Goal: Task Accomplishment & Management: Manage account settings

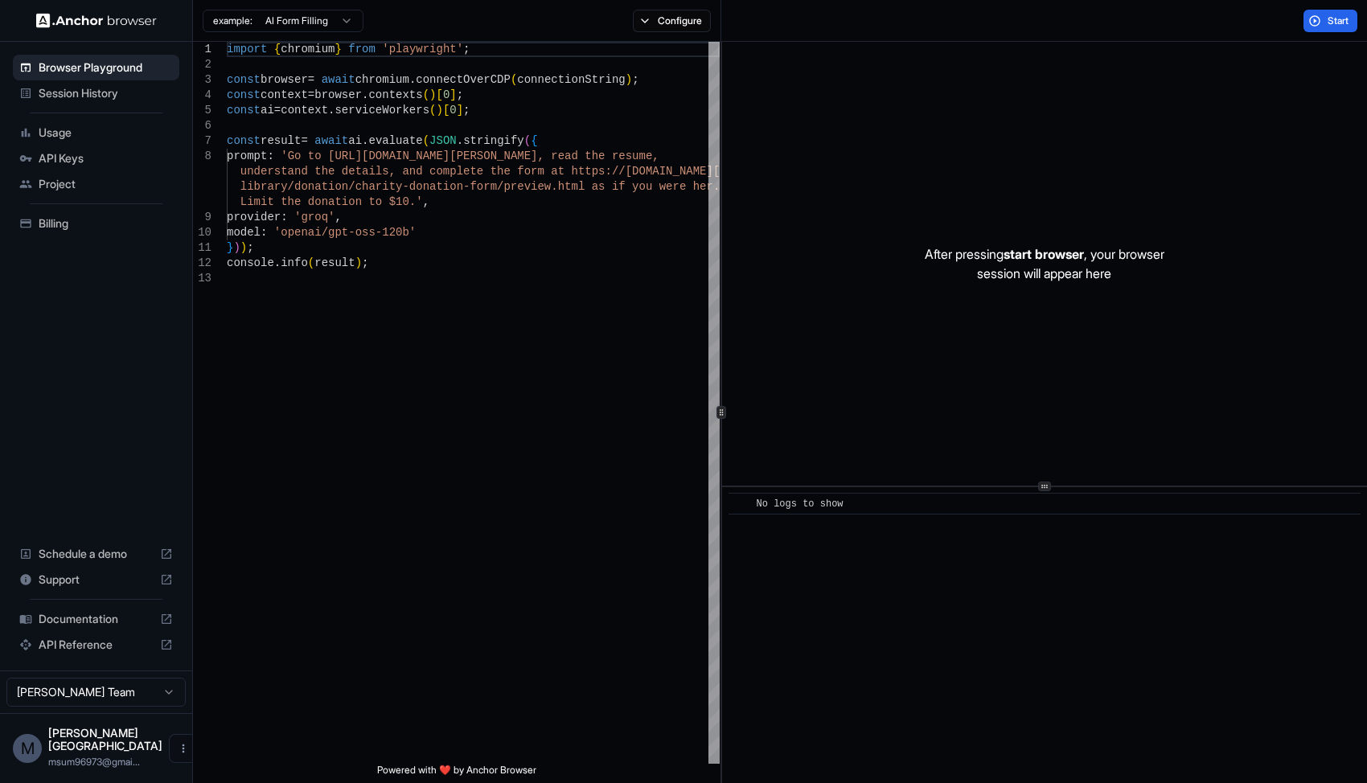
click at [51, 92] on span "Session History" at bounding box center [106, 93] width 134 height 16
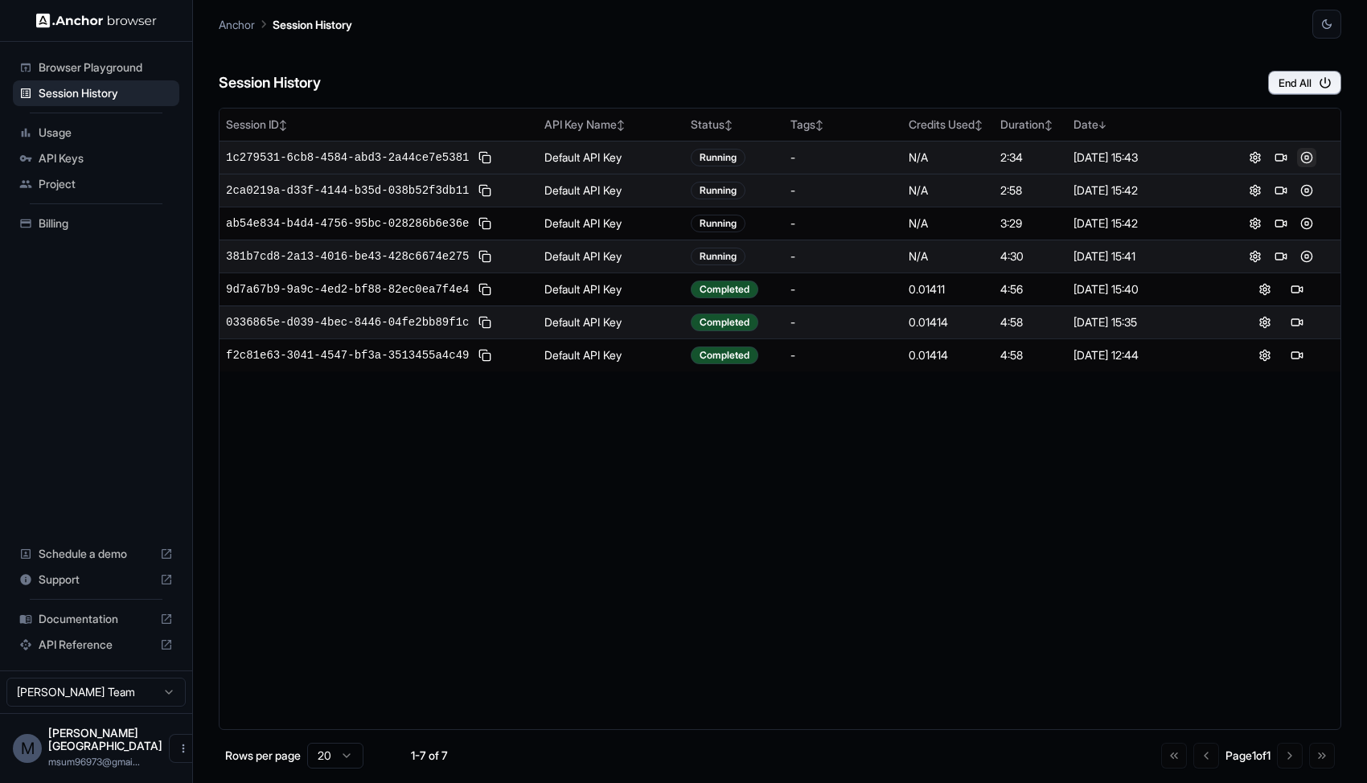
click at [1303, 154] on button at bounding box center [1306, 157] width 19 height 19
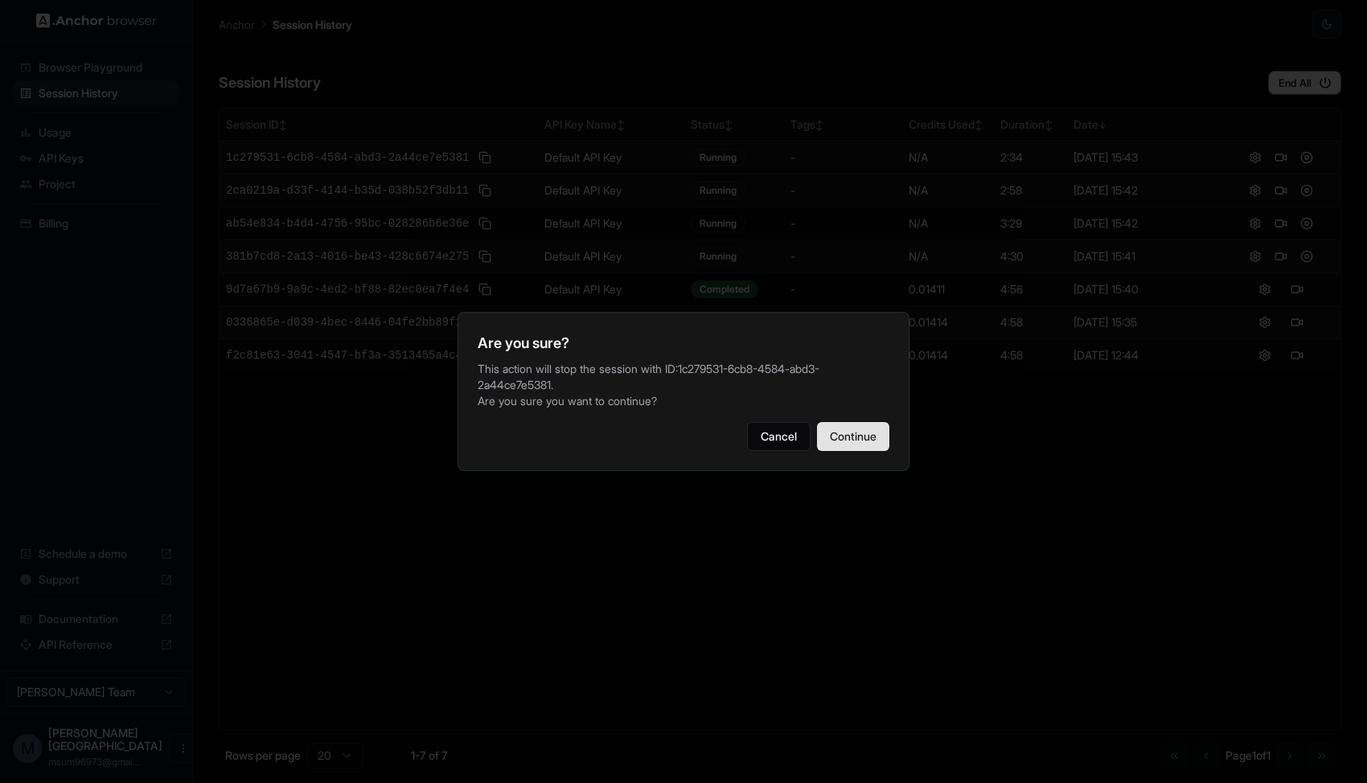
click at [848, 434] on button "Continue" at bounding box center [853, 436] width 72 height 29
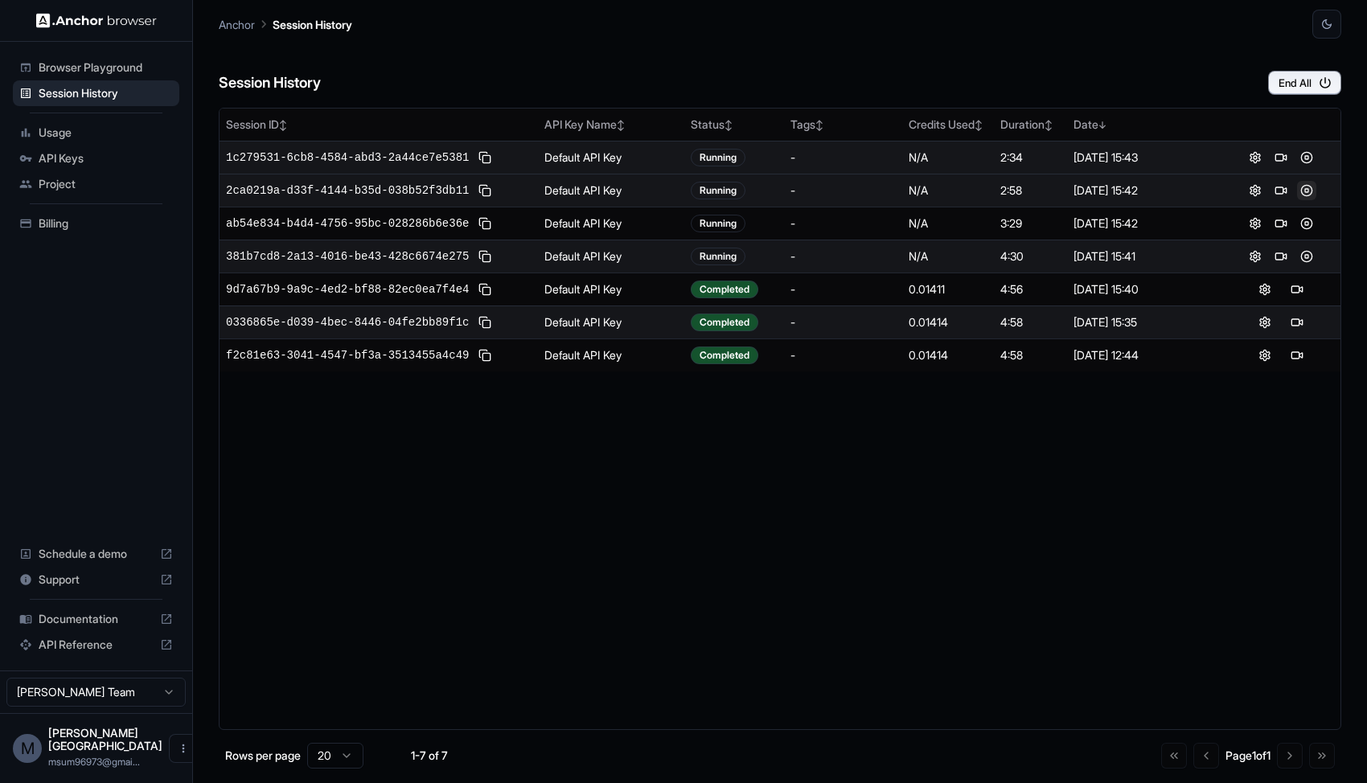
click at [1312, 191] on button at bounding box center [1306, 190] width 19 height 19
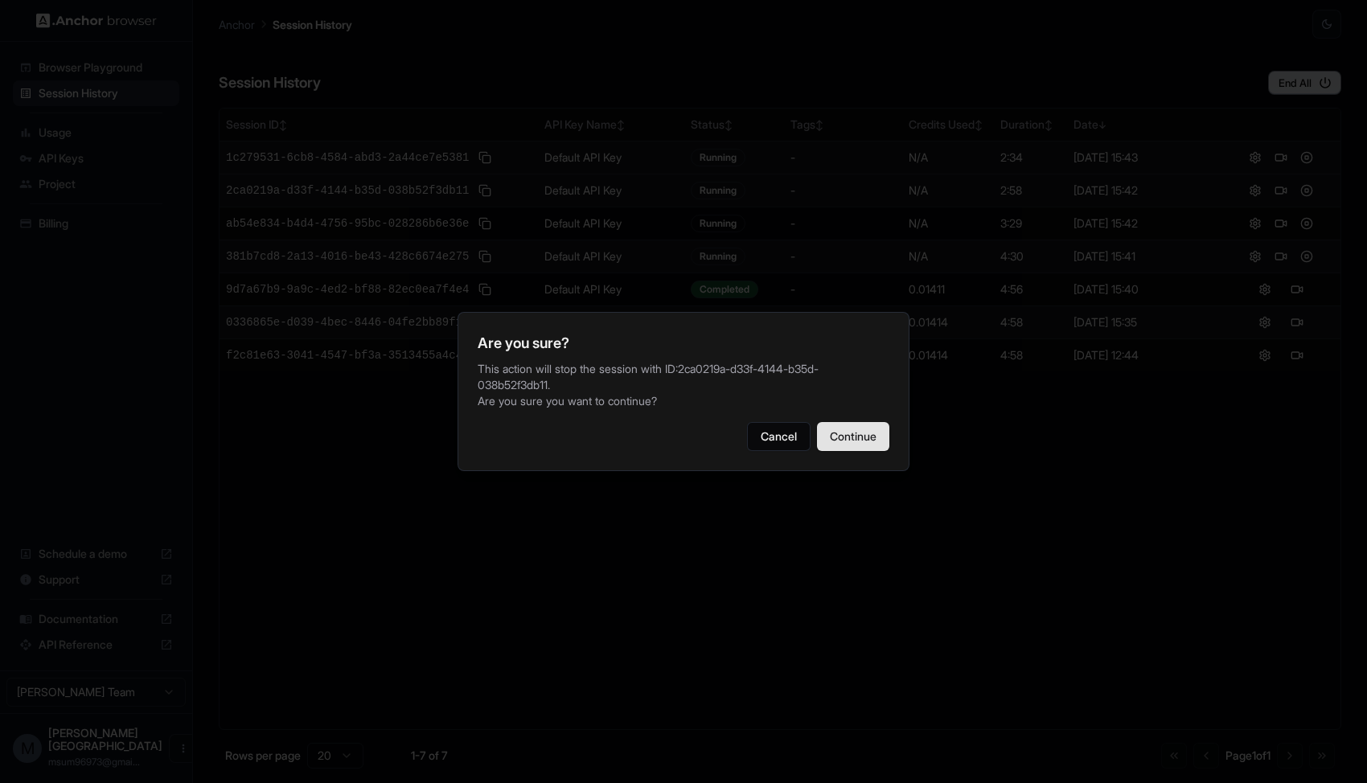
click at [824, 438] on button "Continue" at bounding box center [853, 436] width 72 height 29
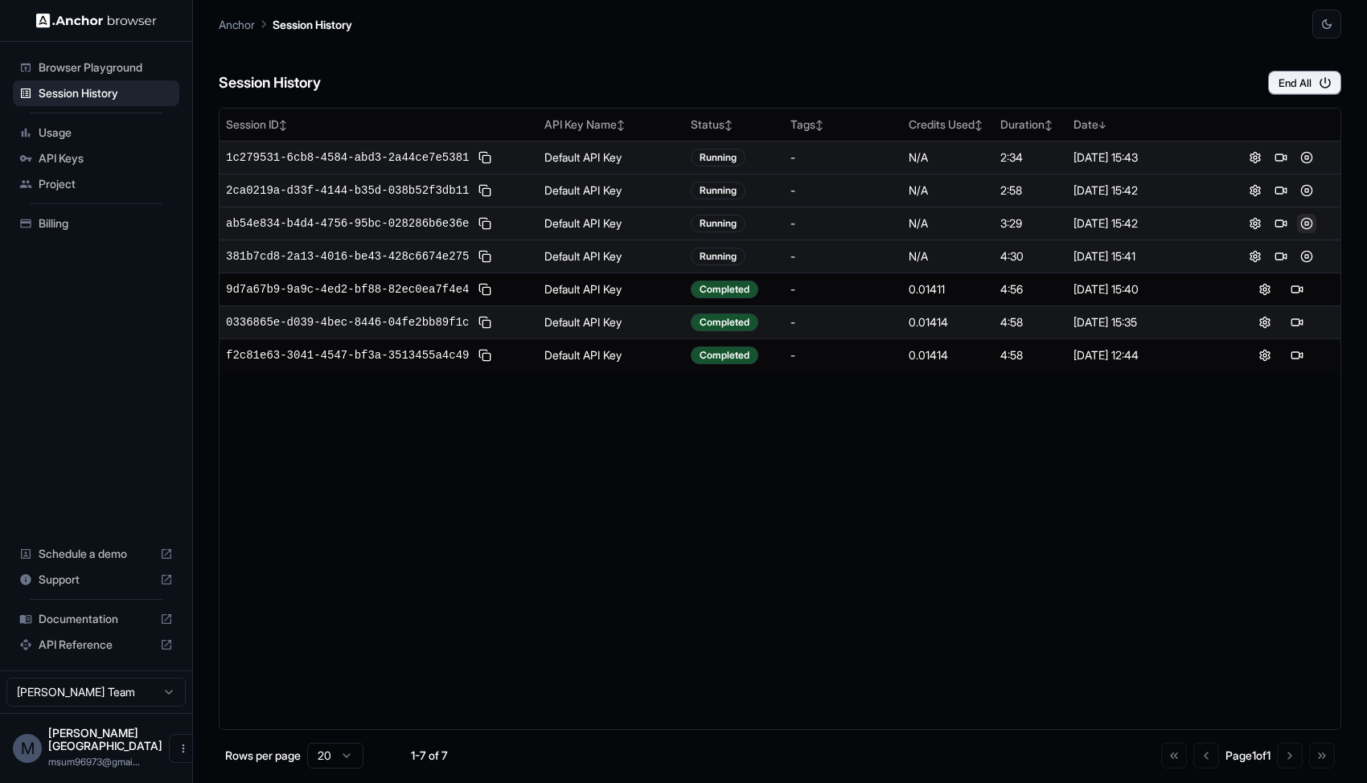
click at [1298, 226] on button at bounding box center [1306, 223] width 19 height 19
click at [1309, 228] on button at bounding box center [1306, 223] width 19 height 19
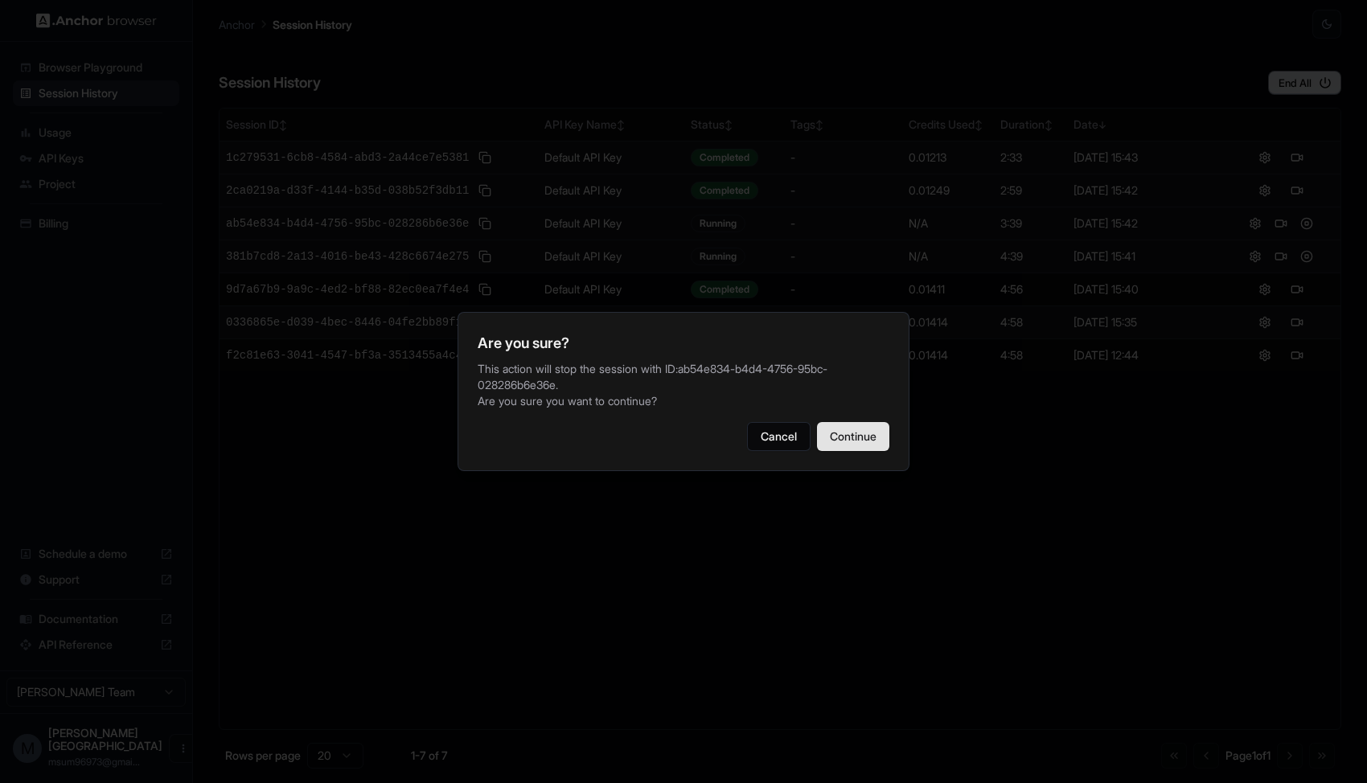
click at [844, 439] on button "Continue" at bounding box center [853, 436] width 72 height 29
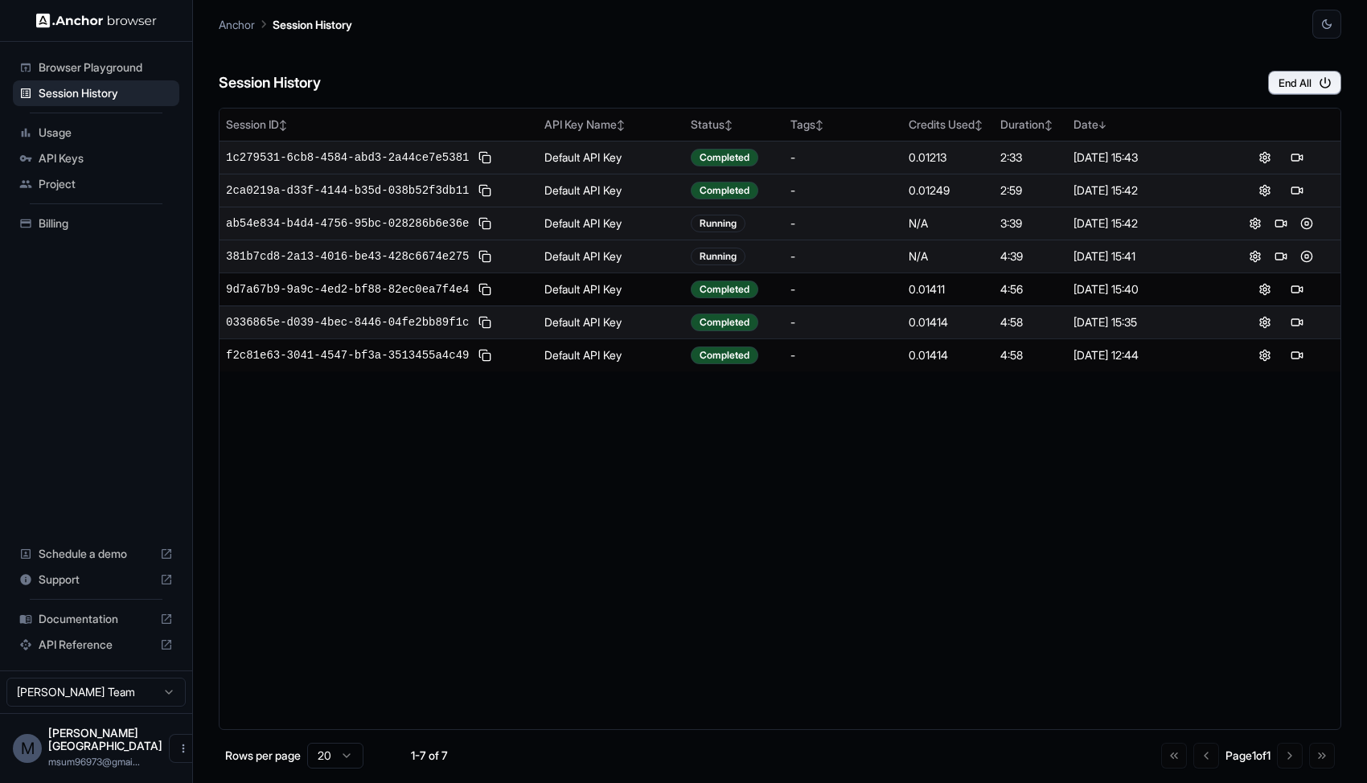
click at [1296, 265] on div at bounding box center [1281, 256] width 105 height 19
click at [1306, 260] on button at bounding box center [1306, 256] width 19 height 19
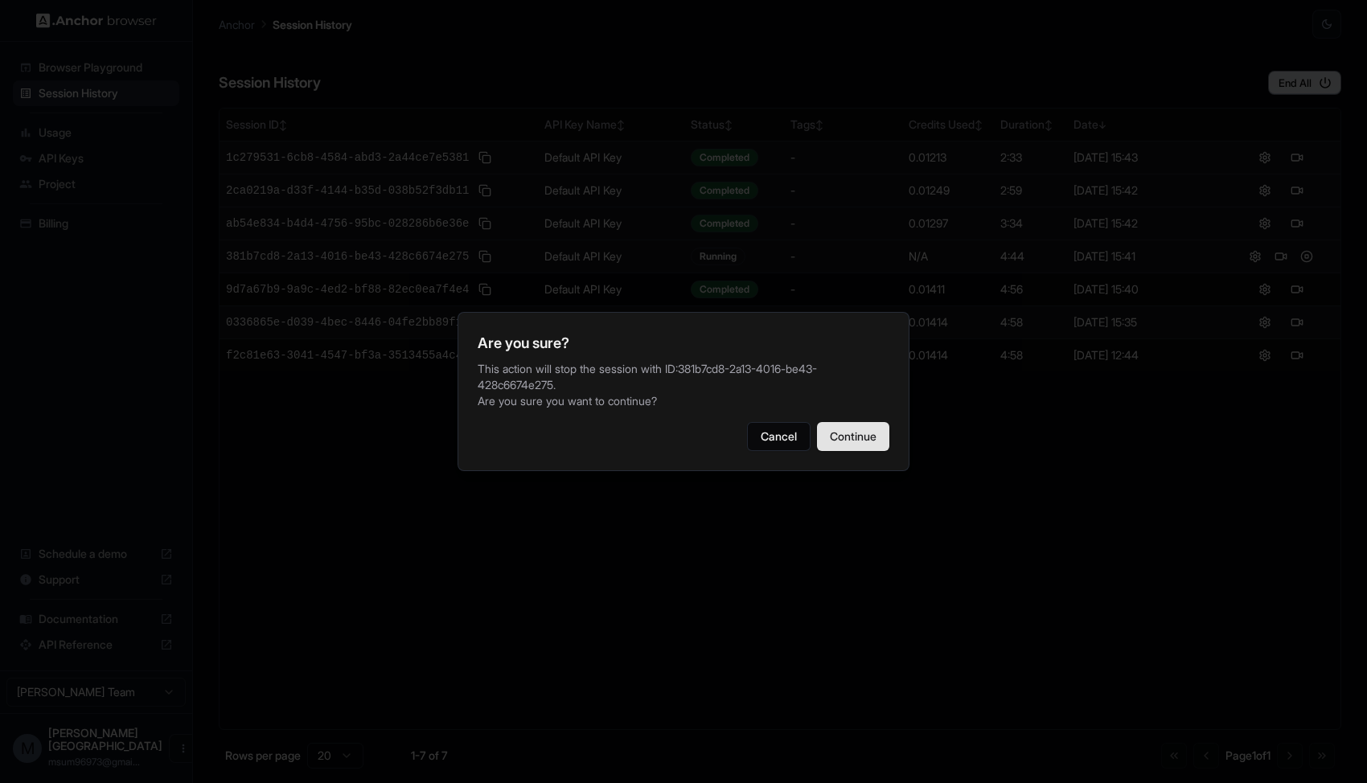
click at [854, 428] on button "Continue" at bounding box center [853, 436] width 72 height 29
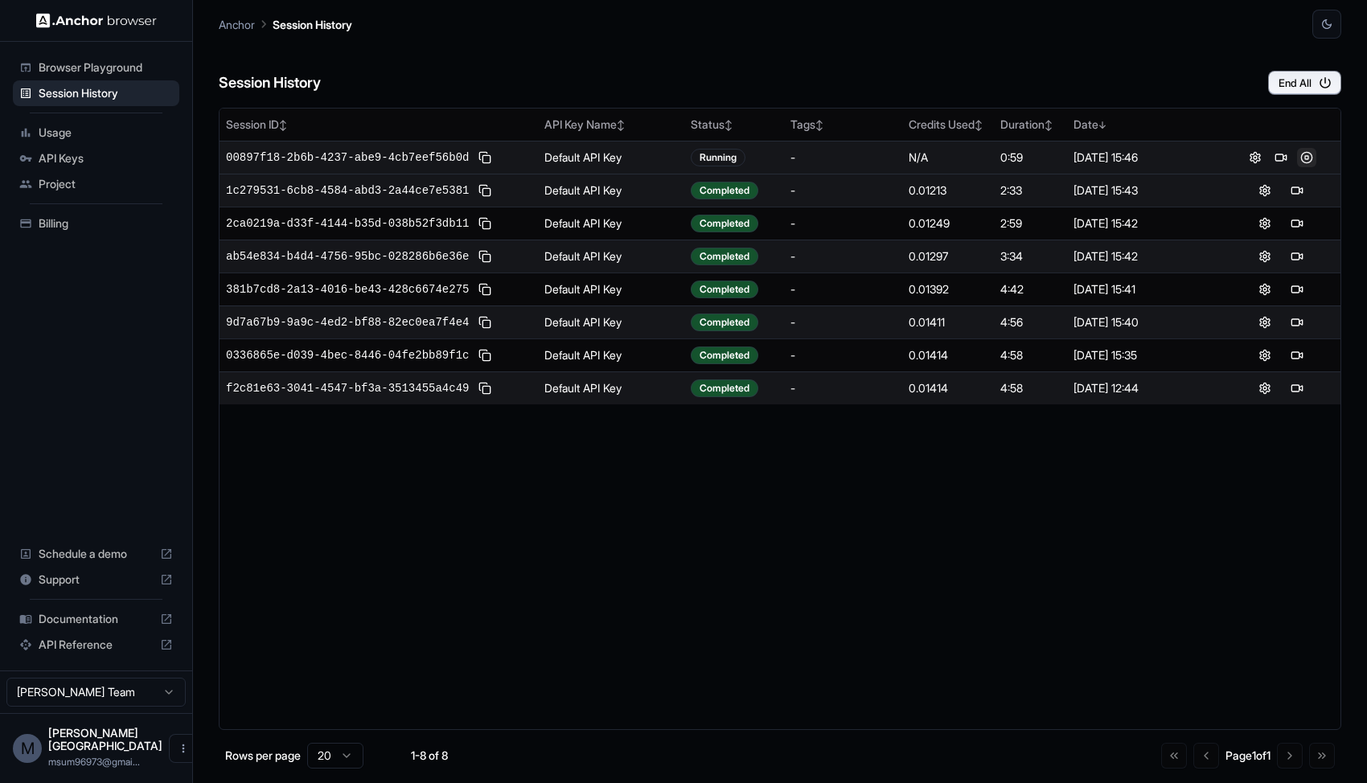
click at [1309, 156] on button at bounding box center [1306, 157] width 19 height 19
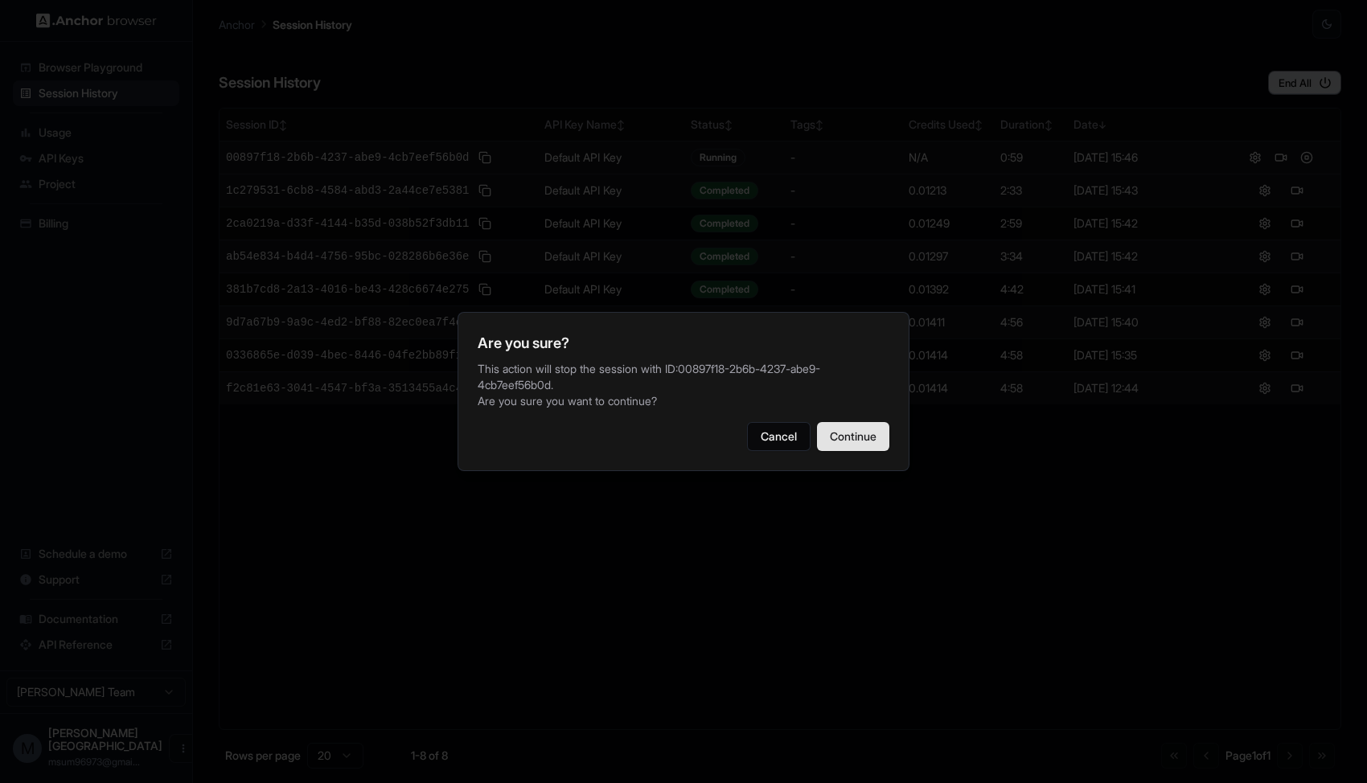
click at [853, 428] on button "Continue" at bounding box center [853, 436] width 72 height 29
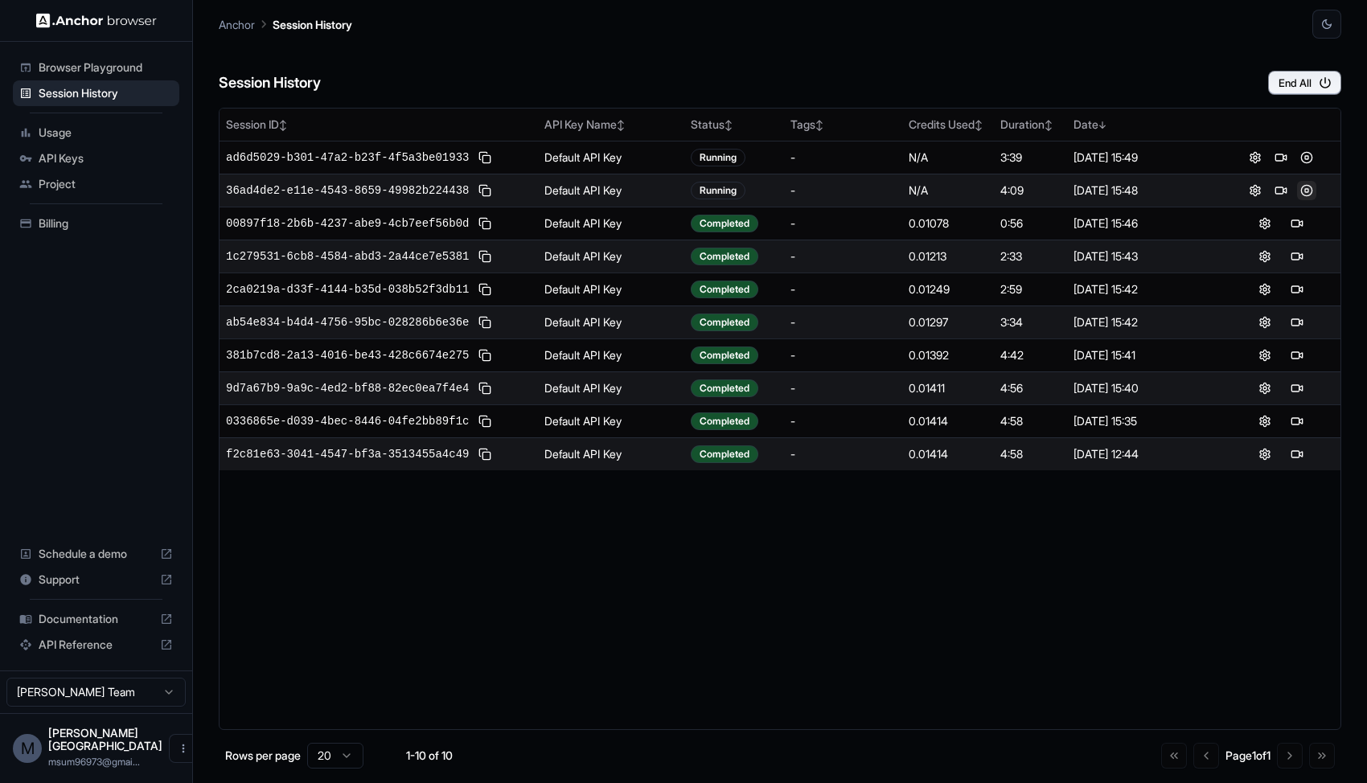
click at [1303, 190] on button at bounding box center [1306, 190] width 19 height 19
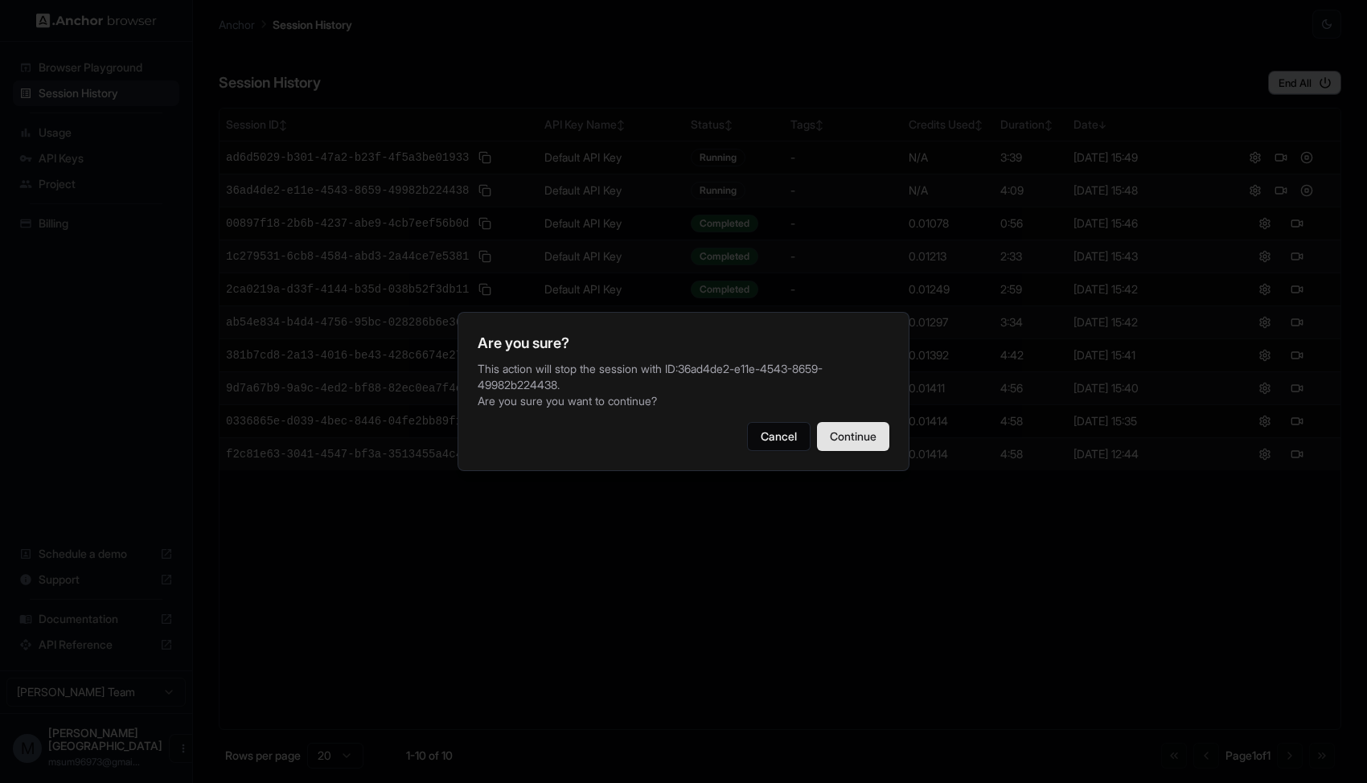
click at [831, 450] on button "Continue" at bounding box center [853, 436] width 72 height 29
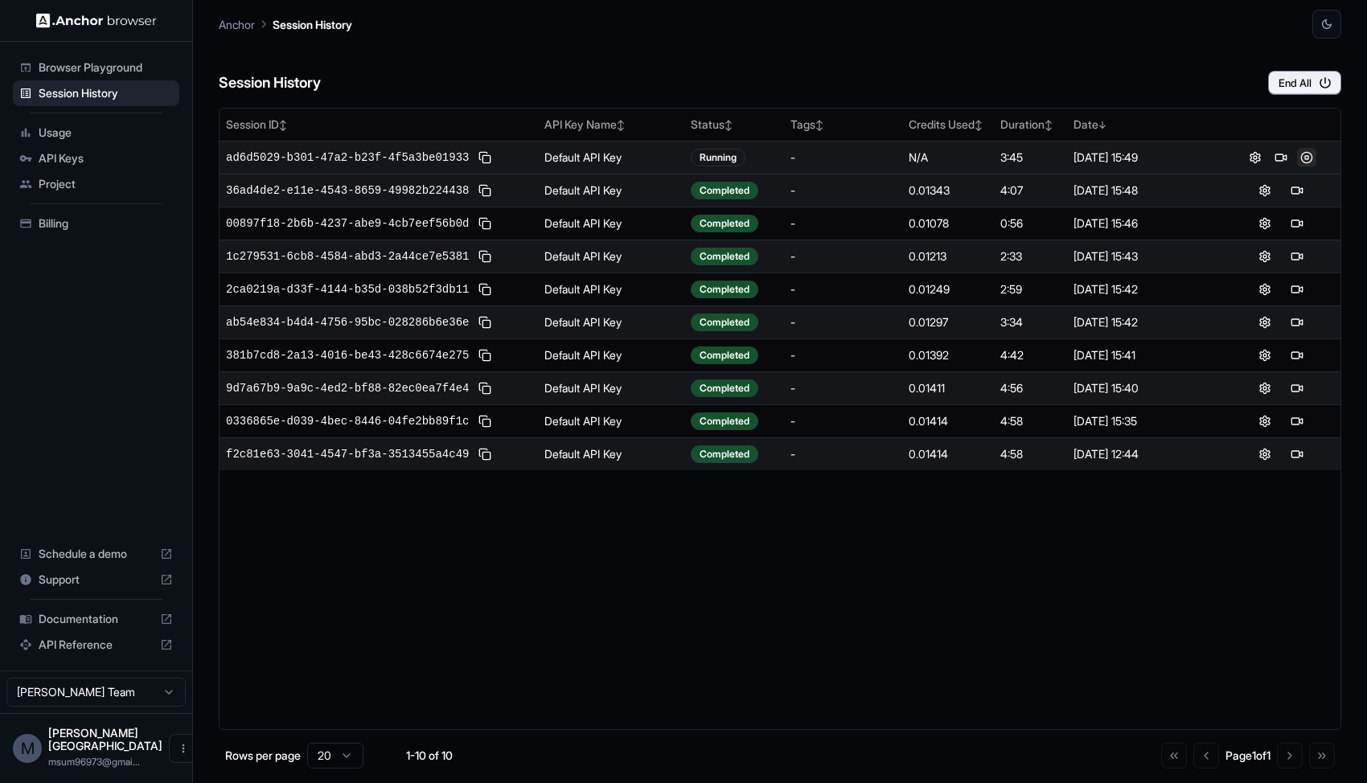
click at [1301, 154] on button at bounding box center [1306, 157] width 19 height 19
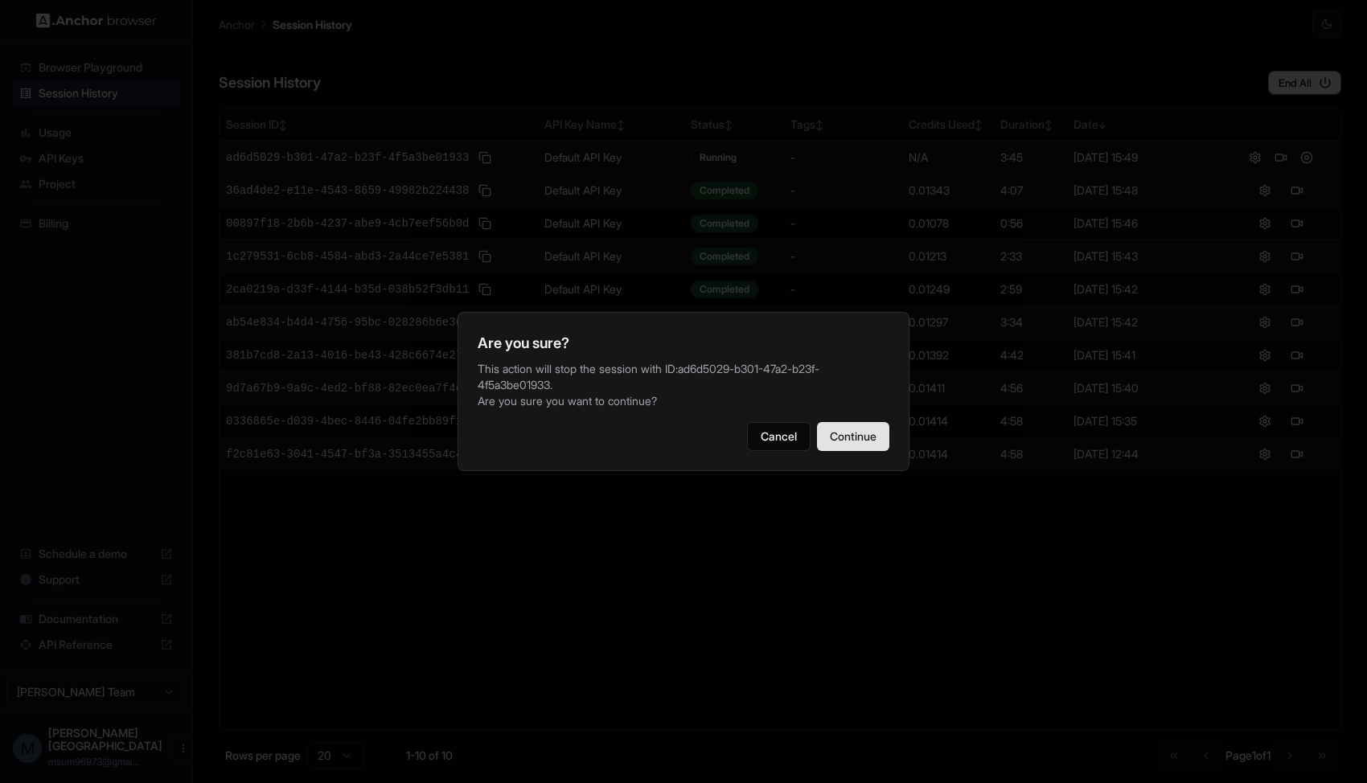
click at [820, 440] on button "Continue" at bounding box center [853, 436] width 72 height 29
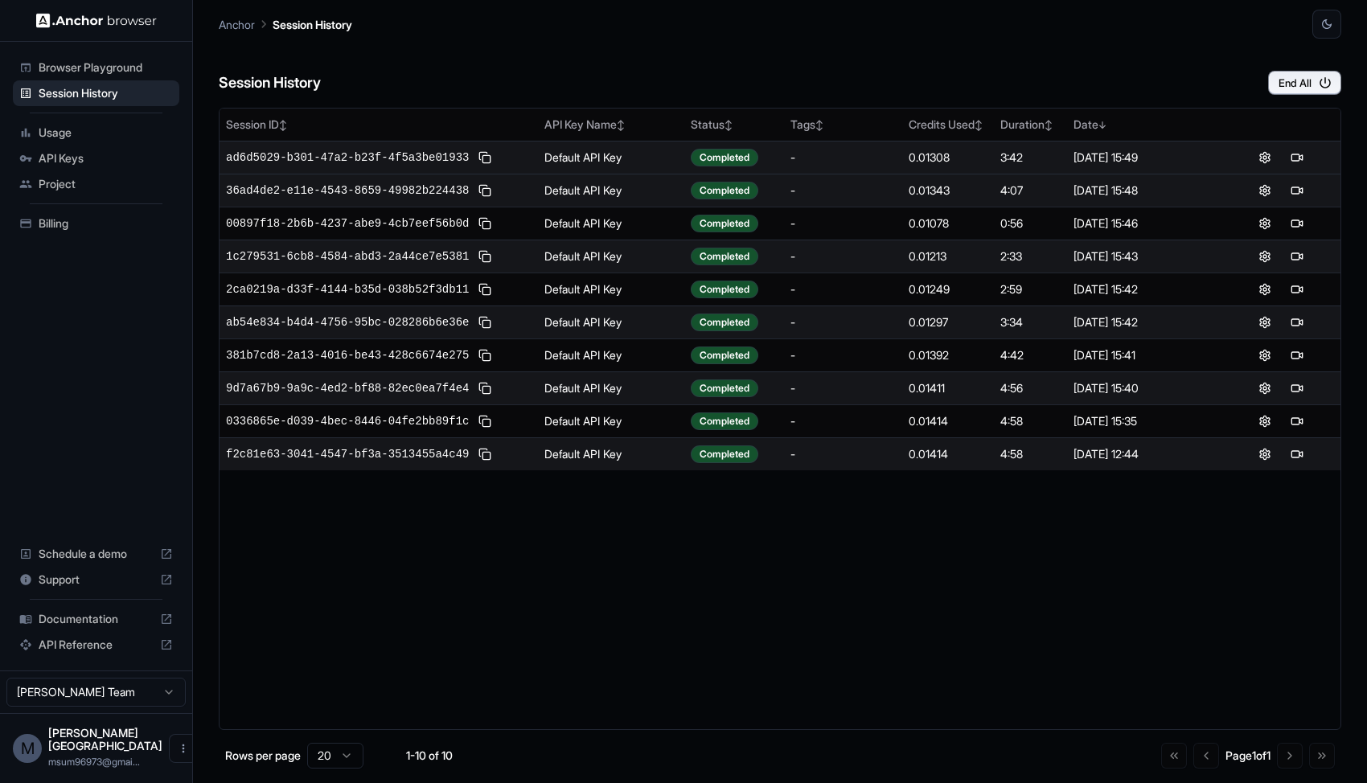
click at [77, 759] on span "msum96973@gmai..." at bounding box center [94, 762] width 92 height 12
click at [176, 757] on button "Open menu" at bounding box center [183, 748] width 29 height 29
click at [81, 131] on div at bounding box center [683, 391] width 1367 height 783
click at [62, 130] on span "Usage" at bounding box center [106, 133] width 134 height 16
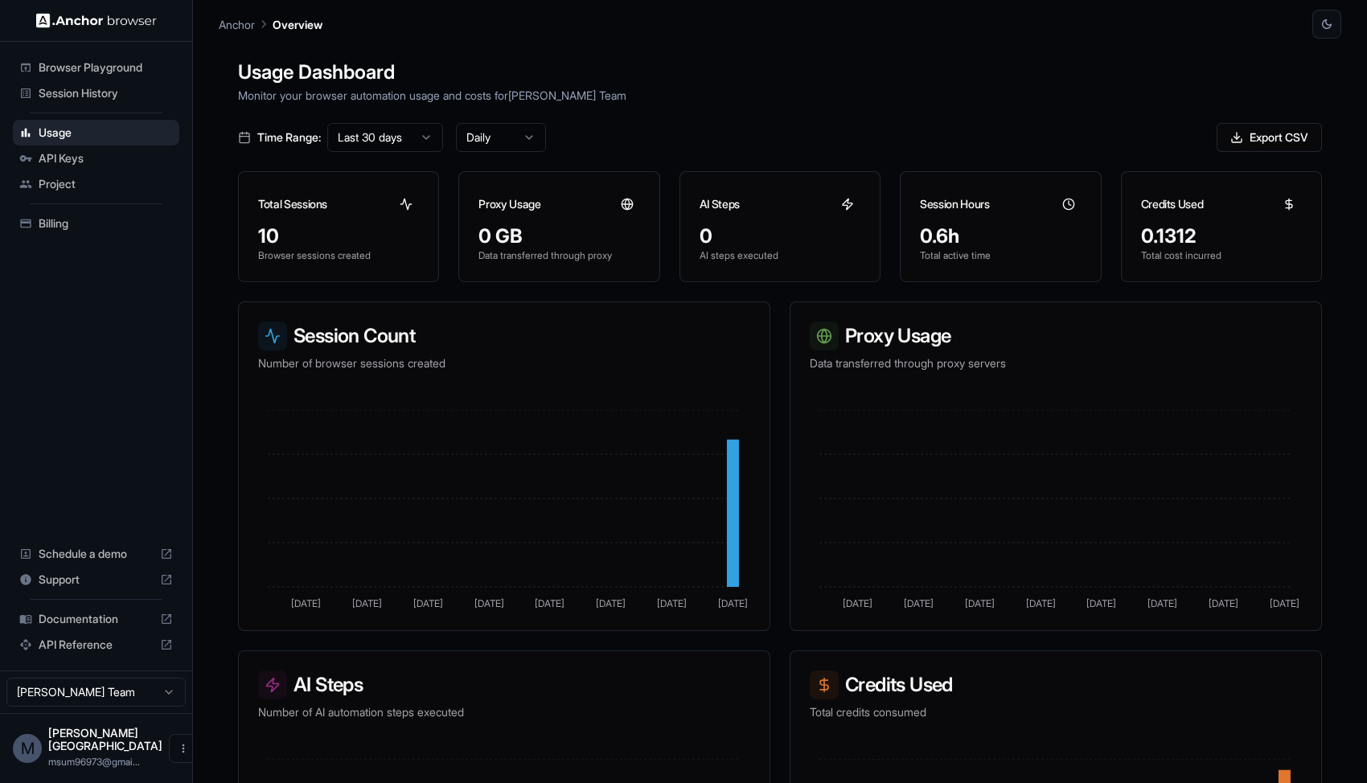
click at [47, 157] on span "API Keys" at bounding box center [106, 158] width 134 height 16
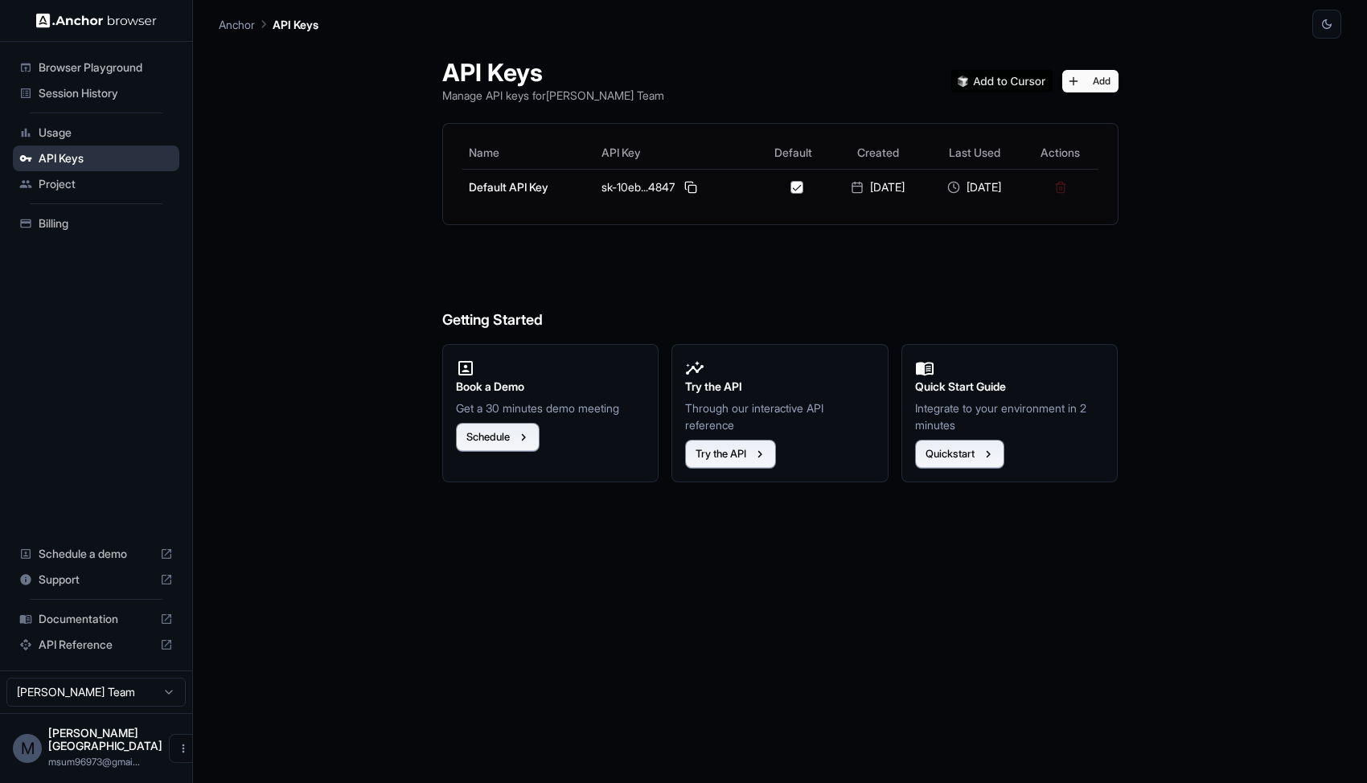
click at [47, 167] on div "API Keys" at bounding box center [96, 159] width 166 height 26
click at [45, 188] on span "Project" at bounding box center [106, 184] width 134 height 16
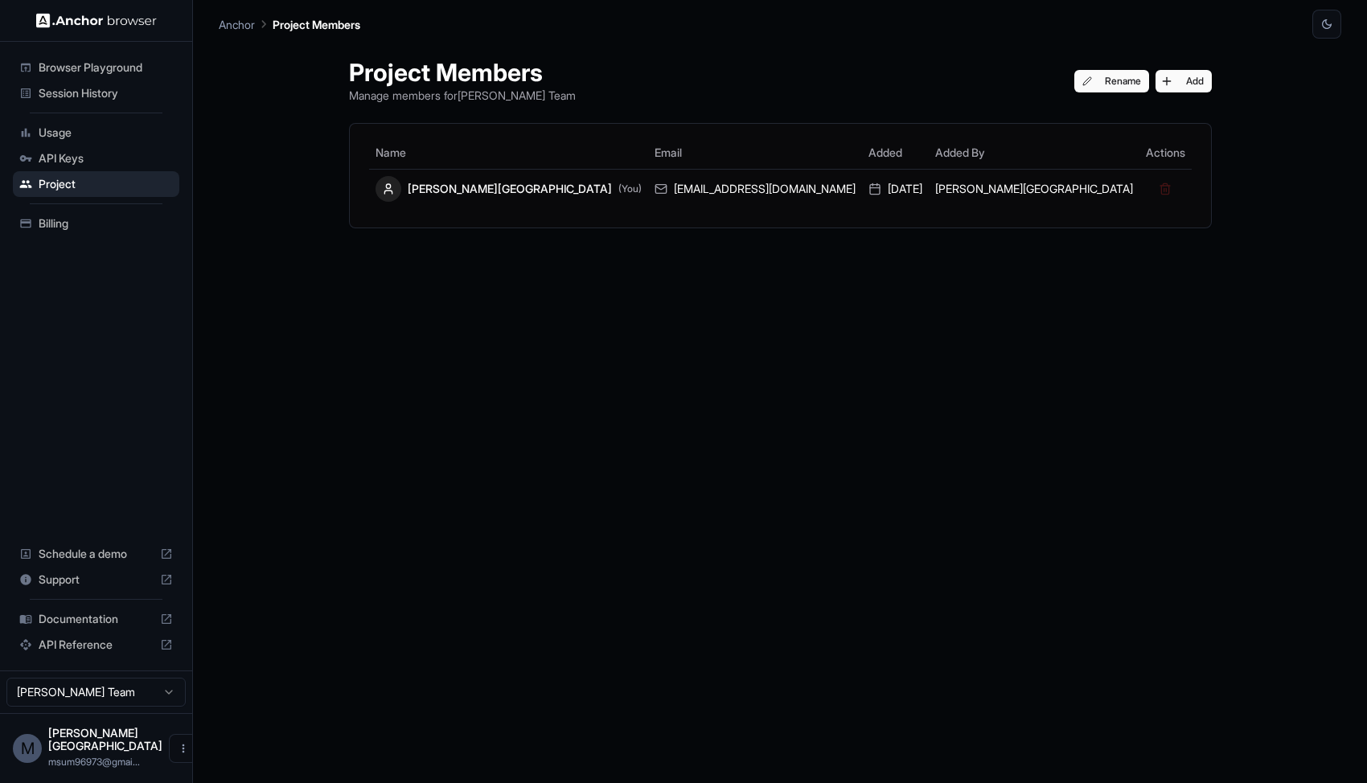
click at [71, 167] on div "API Keys" at bounding box center [96, 159] width 166 height 26
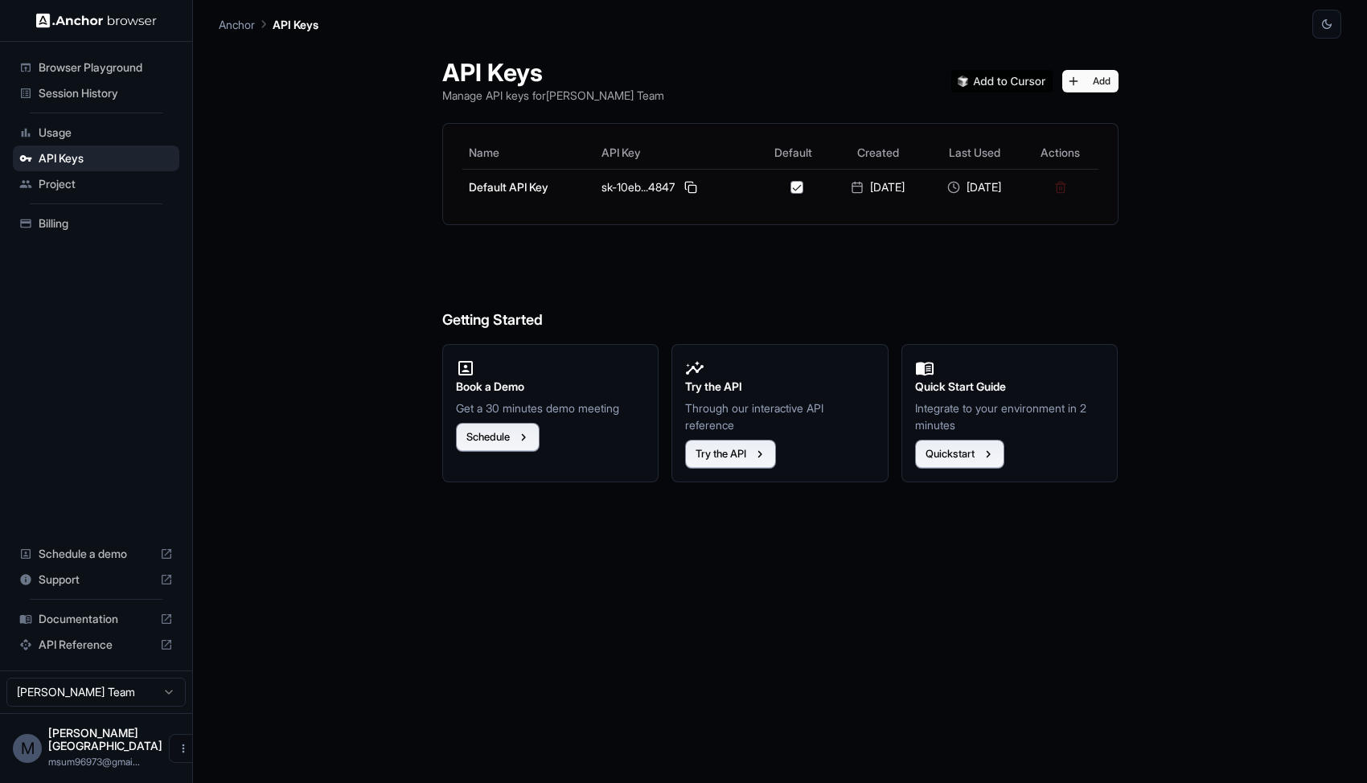
click at [995, 78] on img at bounding box center [1001, 81] width 101 height 23
drag, startPoint x: 112, startPoint y: 18, endPoint x: 57, endPoint y: 18, distance: 54.7
click at [57, 18] on div at bounding box center [96, 20] width 192 height 41
click at [64, 89] on span "Session History" at bounding box center [106, 93] width 134 height 16
